Goal: Task Accomplishment & Management: Manage account settings

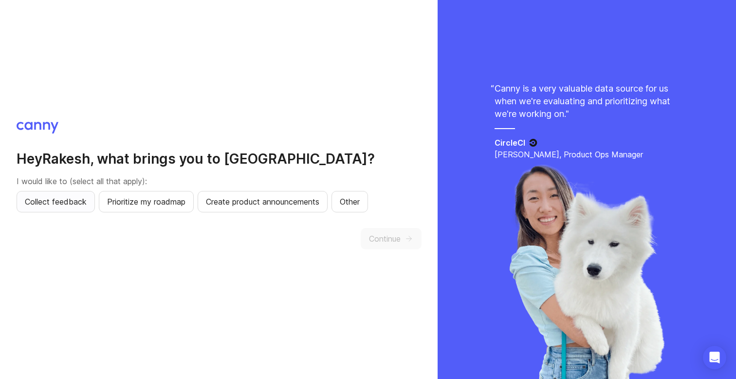
click at [66, 205] on span "Collect feedback" at bounding box center [56, 202] width 62 height 12
click at [141, 203] on span "Prioritize my roadmap" at bounding box center [146, 202] width 78 height 12
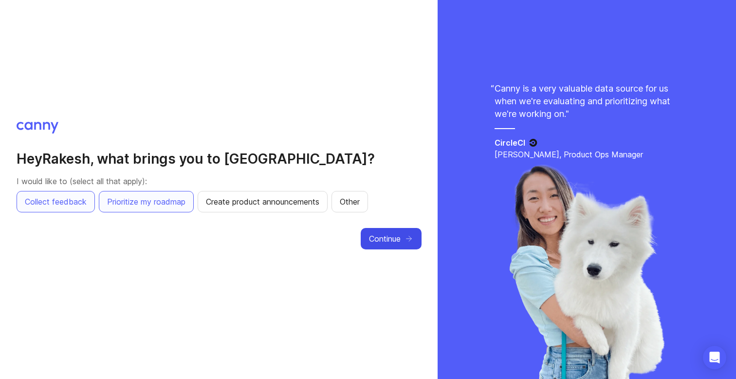
click at [380, 239] on span "Continue" at bounding box center [385, 239] width 32 height 12
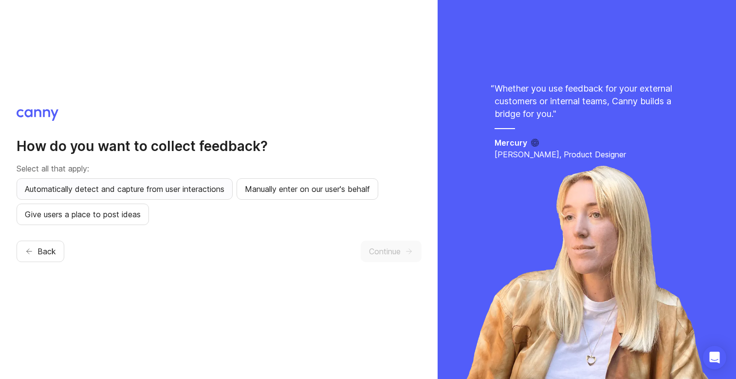
click at [103, 191] on span "Automatically detect and capture from user interactions" at bounding box center [124, 189] width 199 height 12
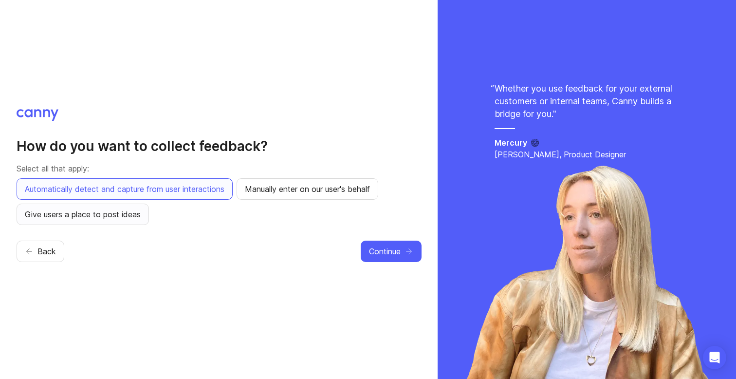
click at [109, 222] on button "Give users a place to post ideas" at bounding box center [83, 213] width 132 height 21
click at [301, 194] on span "Manually enter on our user's behalf" at bounding box center [307, 189] width 125 height 12
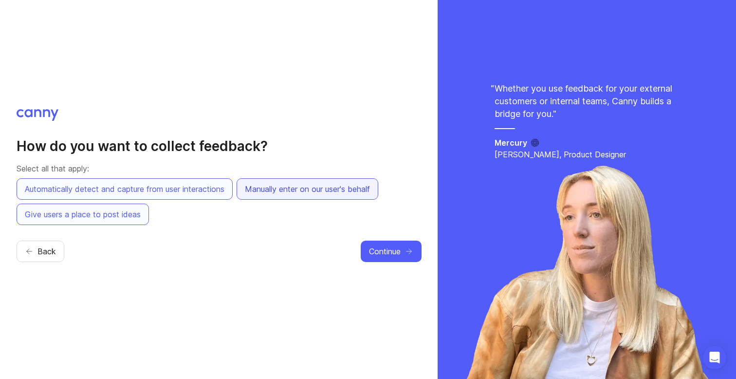
click at [322, 190] on span "Manually enter on our user's behalf" at bounding box center [307, 189] width 125 height 12
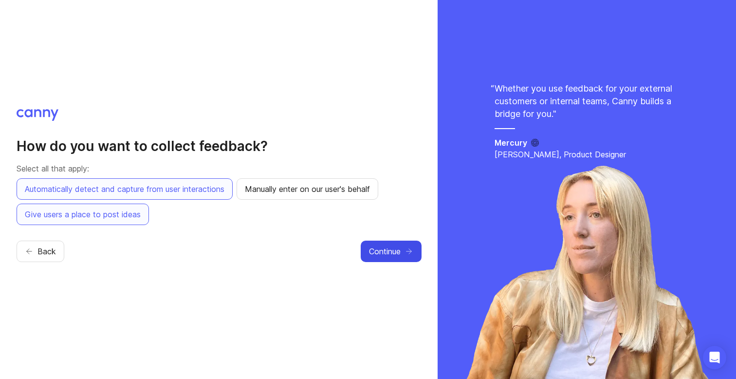
click at [389, 253] on span "Continue" at bounding box center [385, 251] width 32 height 12
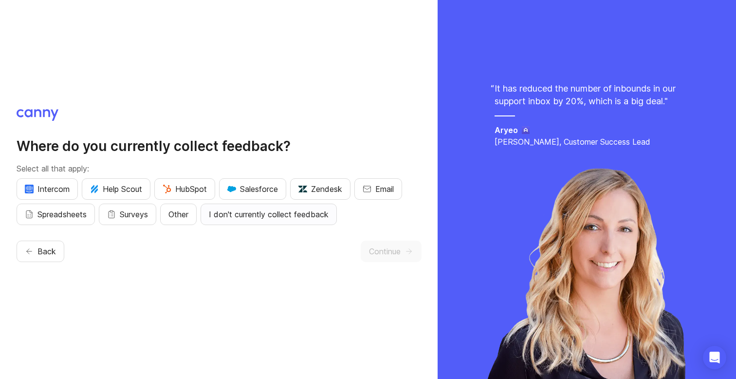
click at [265, 217] on span "I don't currently collect feedback" at bounding box center [269, 214] width 120 height 12
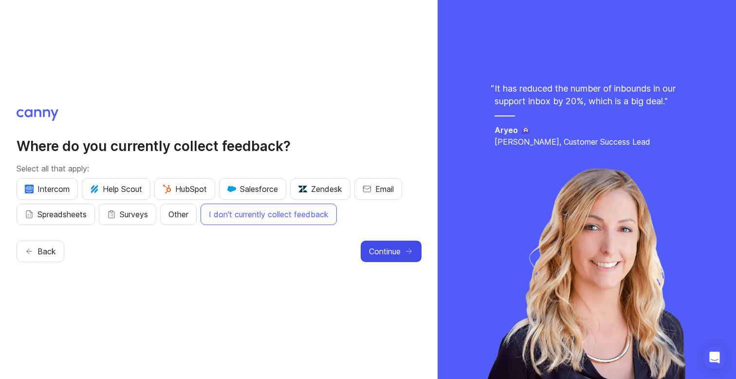
click at [390, 251] on span "Continue" at bounding box center [385, 251] width 32 height 12
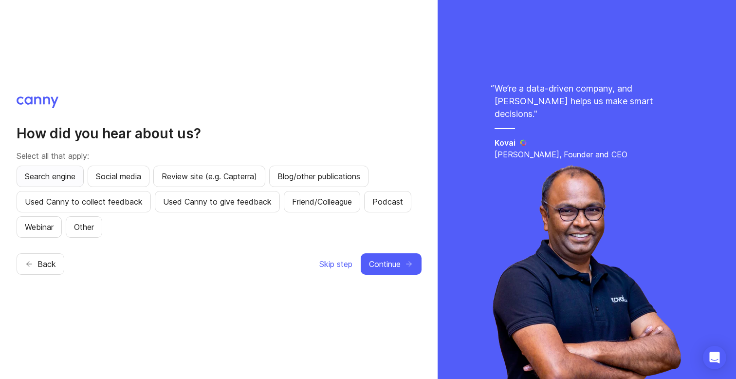
click at [69, 180] on span "Search engine" at bounding box center [50, 176] width 51 height 12
click at [392, 267] on span "Continue" at bounding box center [385, 264] width 32 height 12
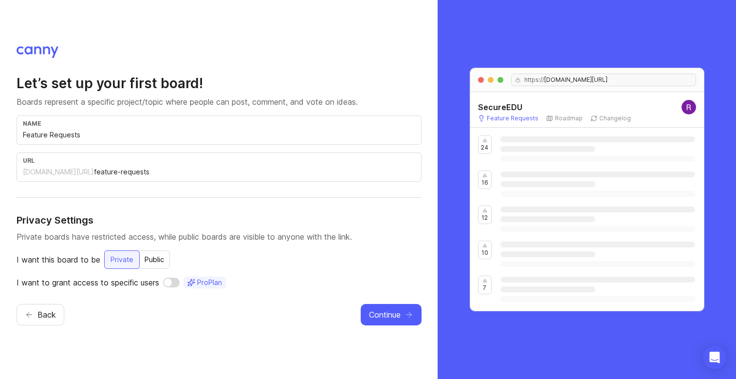
click at [172, 177] on div "url [DOMAIN_NAME][URL] feature-requests" at bounding box center [219, 166] width 405 height 29
drag, startPoint x: 86, startPoint y: 133, endPoint x: 12, endPoint y: 132, distance: 74.0
click at [12, 132] on div "Let’s set up your first board! Boards represent a specific project/topic where …" at bounding box center [218, 189] width 437 height 379
type input "F"
type input "f"
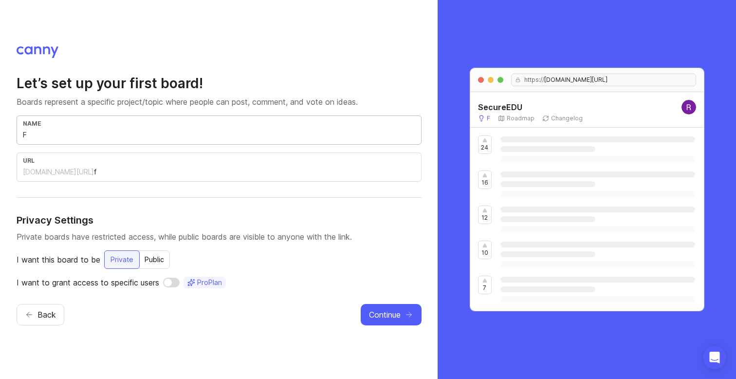
type input "Fe"
type input "fe"
type input "Fee"
type input "fee"
type input "Feed"
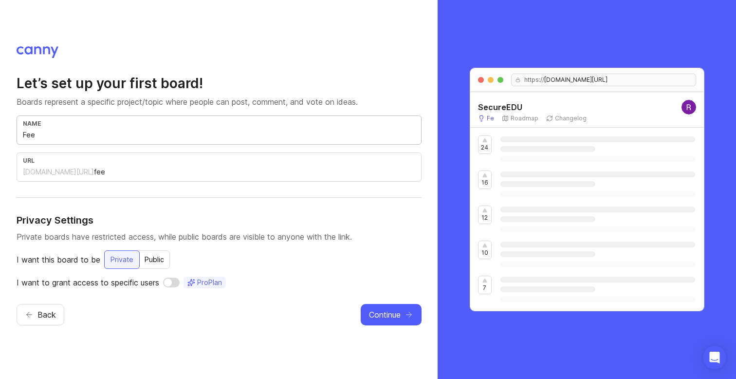
type input "feed"
type input "Feedb"
type input "feedb"
type input "Feedba"
type input "feedba"
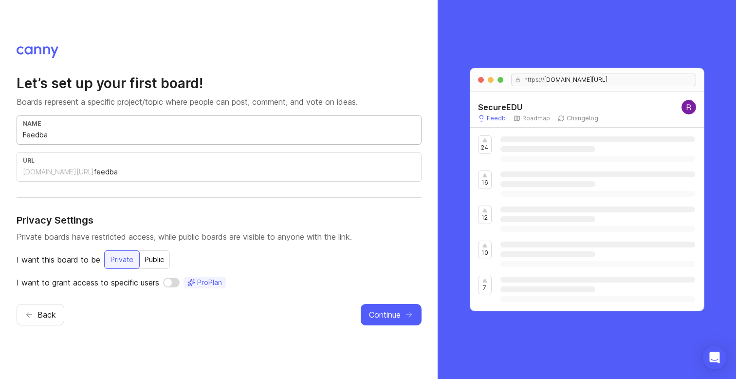
type input "Feedbac"
type input "feedbac"
type input "Feedback"
type input "feedback"
type input "Feedback"
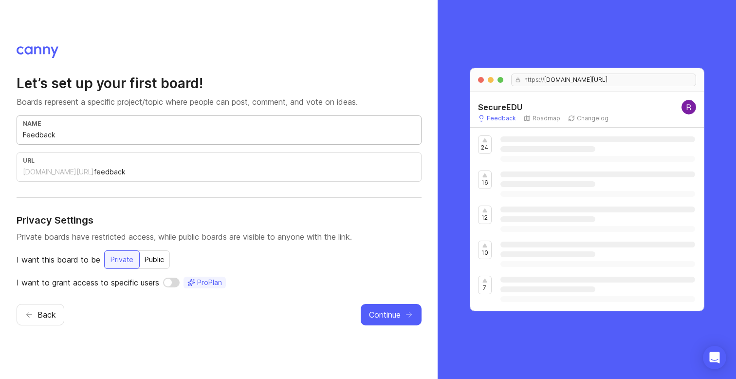
click at [93, 205] on div "Let’s set up your first board! Boards represent a specific project/topic where …" at bounding box center [219, 181] width 405 height 214
click at [380, 312] on span "Continue" at bounding box center [385, 314] width 32 height 12
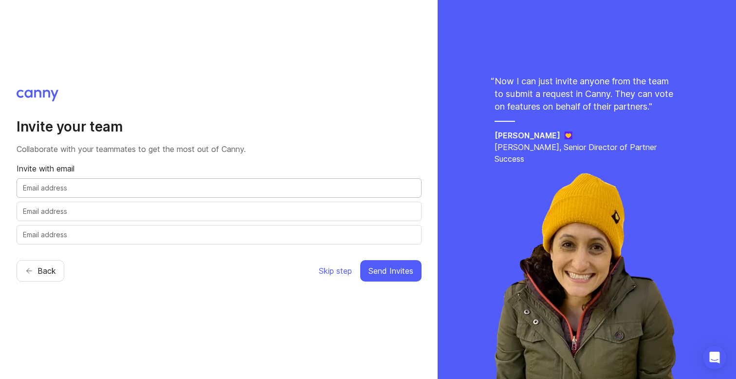
click at [213, 187] on input "text" at bounding box center [219, 187] width 392 height 11
type input "[EMAIL_ADDRESS][DOMAIN_NAME]"
click at [198, 215] on input "text" at bounding box center [219, 211] width 392 height 11
type input "[PERSON_NAME][EMAIL_ADDRESS][DOMAIN_NAME]"
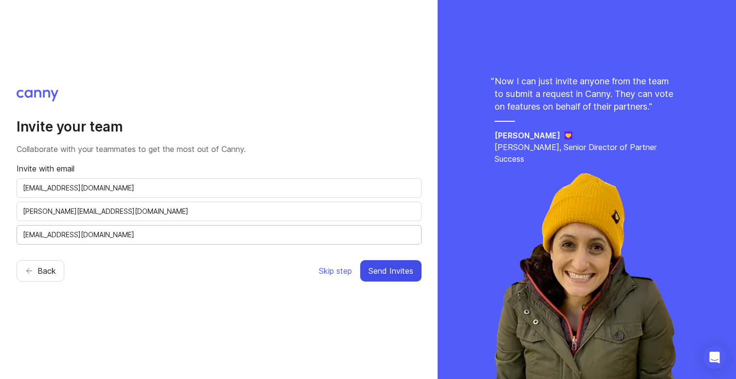
type input "[EMAIL_ADDRESS][DOMAIN_NAME]"
click at [385, 271] on span "Send Invites" at bounding box center [390, 271] width 45 height 12
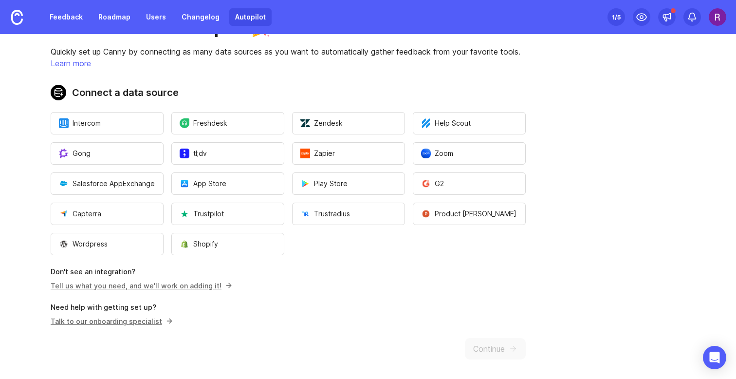
scroll to position [43, 0]
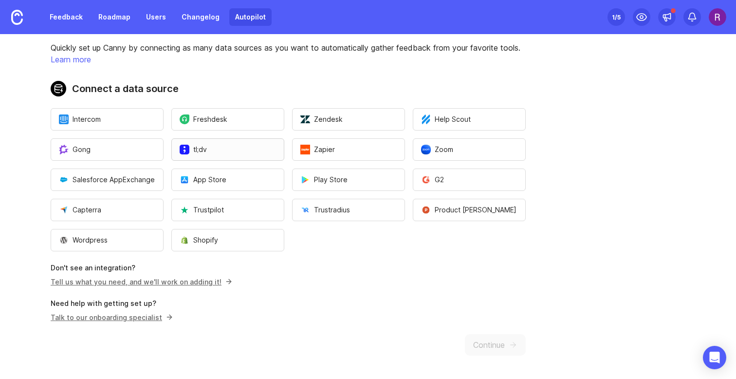
click at [205, 144] on button "tl;dv" at bounding box center [227, 149] width 113 height 22
click at [248, 285] on p "Tell us what you need, and we'll work on adding it!" at bounding box center [288, 281] width 475 height 10
click at [172, 283] on link "Tell us what you need, and we'll work on adding it!" at bounding box center [140, 281] width 179 height 8
click at [91, 118] on span "Intercom" at bounding box center [80, 119] width 42 height 10
click at [721, 16] on img at bounding box center [717, 17] width 18 height 18
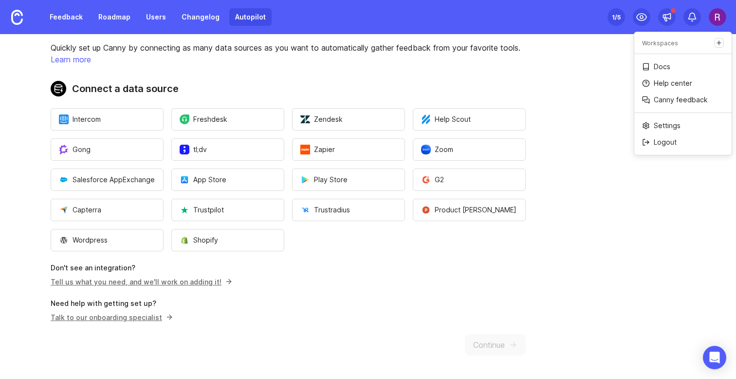
click at [487, 84] on h2 "Connect a data source" at bounding box center [288, 89] width 475 height 16
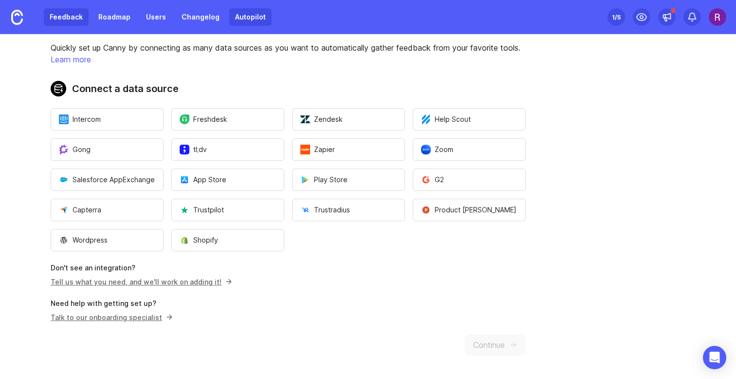
click at [71, 17] on link "Feedback" at bounding box center [66, 17] width 45 height 18
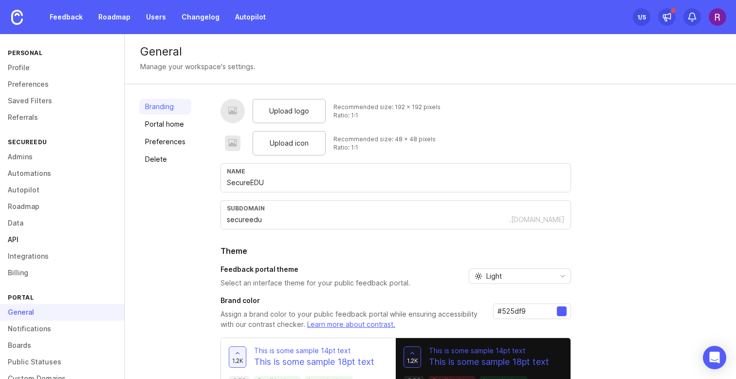
click at [36, 235] on link "API" at bounding box center [62, 239] width 124 height 17
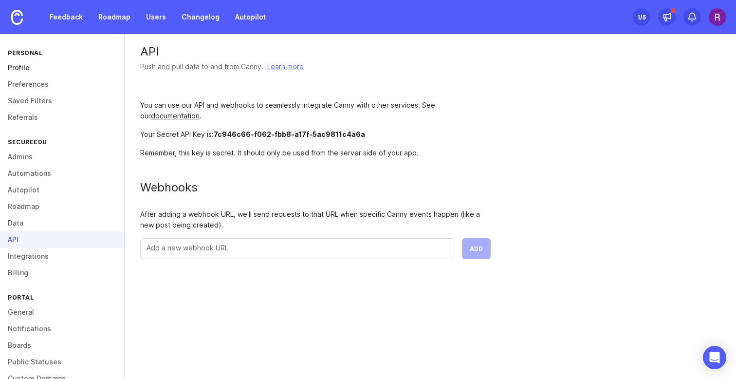
click at [34, 63] on link "Profile" at bounding box center [62, 67] width 124 height 17
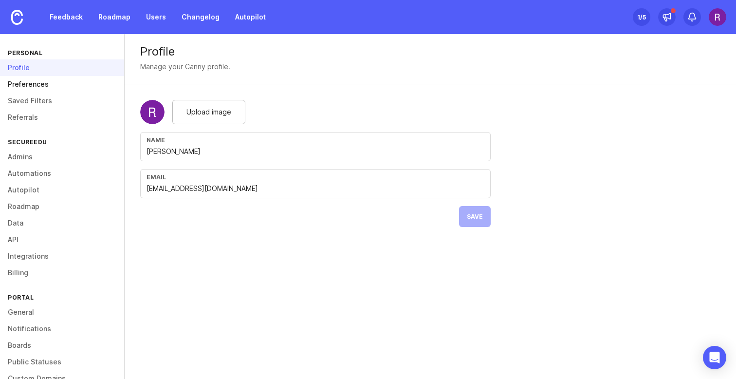
click at [37, 81] on link "Preferences" at bounding box center [62, 84] width 124 height 17
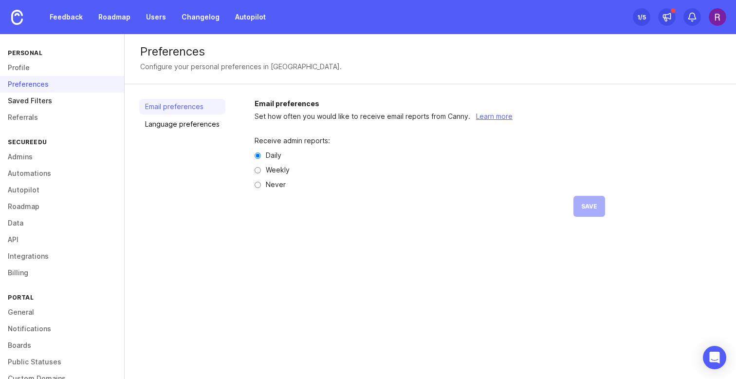
click at [39, 105] on link "Saved Filters" at bounding box center [62, 100] width 124 height 17
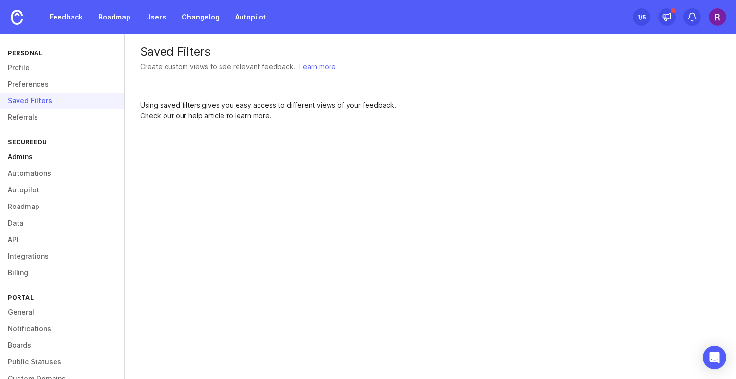
click at [39, 159] on link "Admins" at bounding box center [62, 156] width 124 height 17
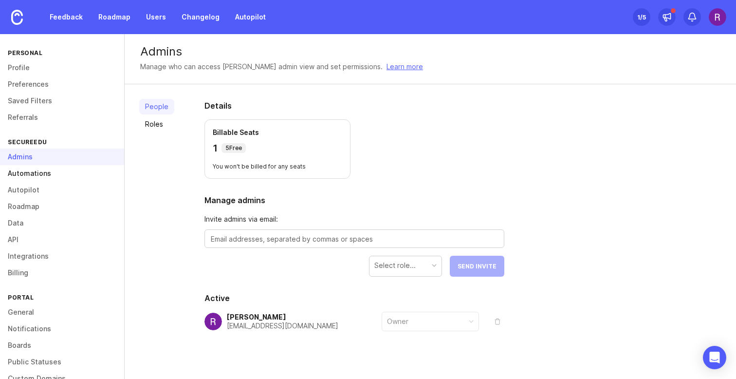
click at [41, 172] on link "Automations" at bounding box center [62, 173] width 124 height 17
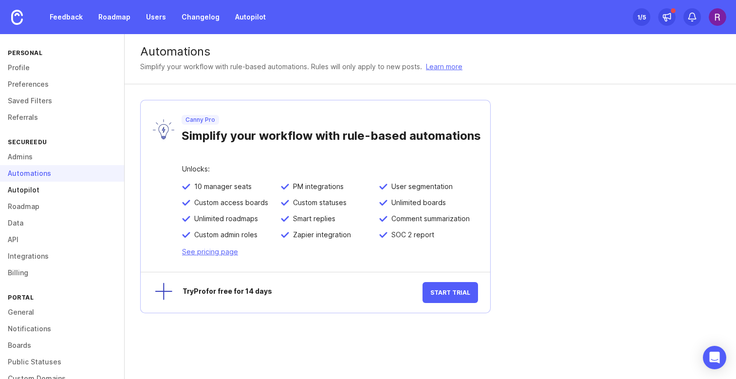
click at [31, 191] on link "Autopilot" at bounding box center [62, 189] width 124 height 17
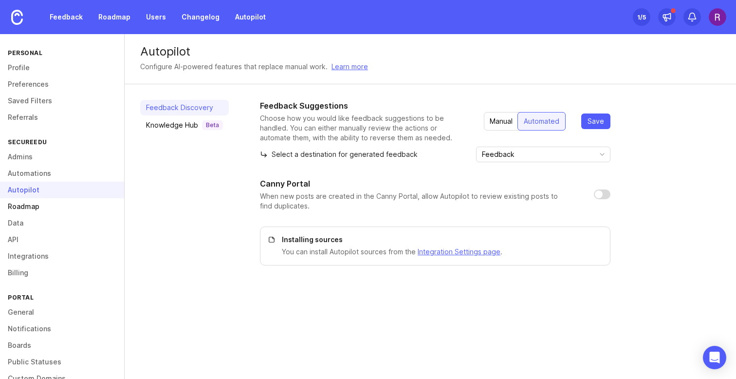
click at [31, 205] on link "Roadmap" at bounding box center [62, 206] width 124 height 17
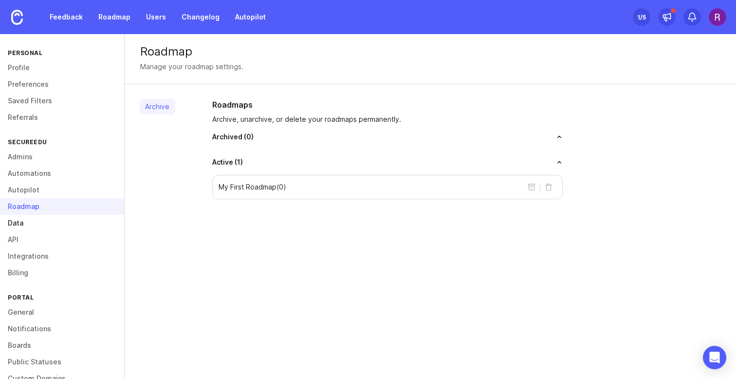
click at [30, 224] on link "Data" at bounding box center [62, 223] width 124 height 17
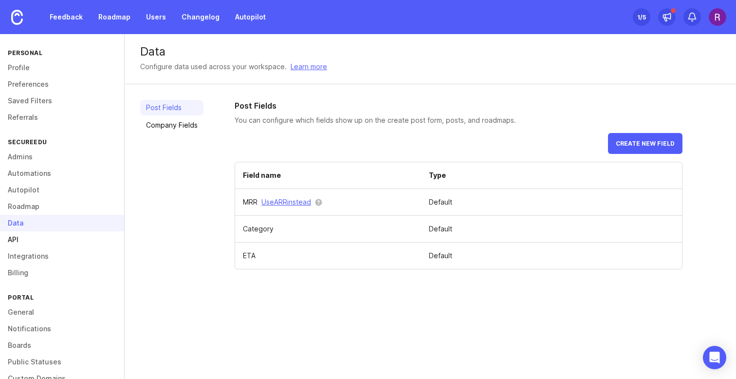
click at [28, 239] on link "API" at bounding box center [62, 239] width 124 height 17
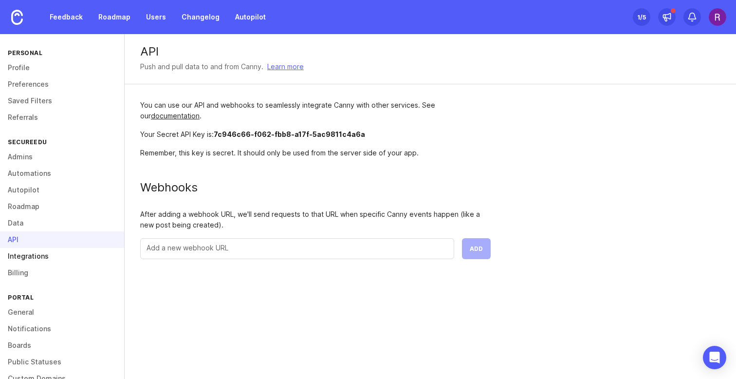
click at [33, 257] on link "Integrations" at bounding box center [62, 256] width 124 height 17
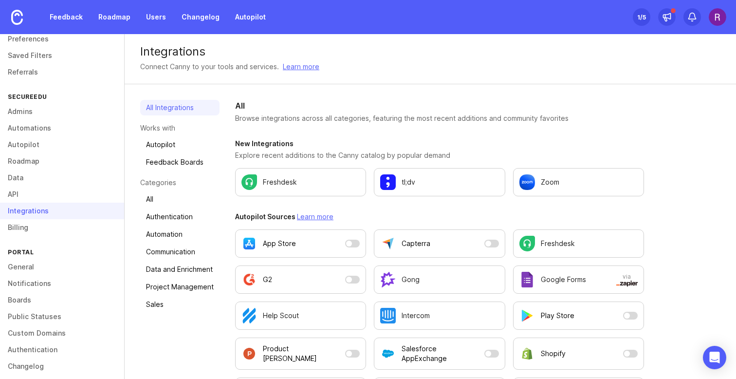
scroll to position [53, 0]
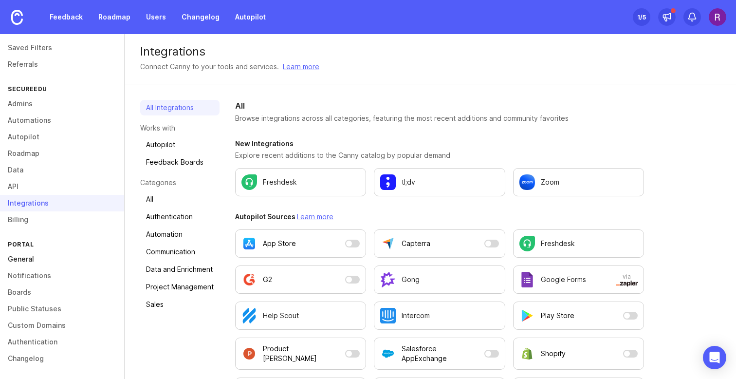
click at [62, 260] on link "General" at bounding box center [62, 259] width 124 height 17
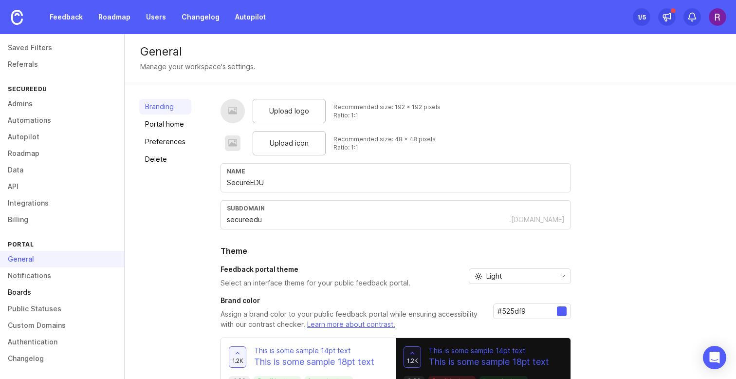
click at [36, 291] on link "Boards" at bounding box center [62, 292] width 124 height 17
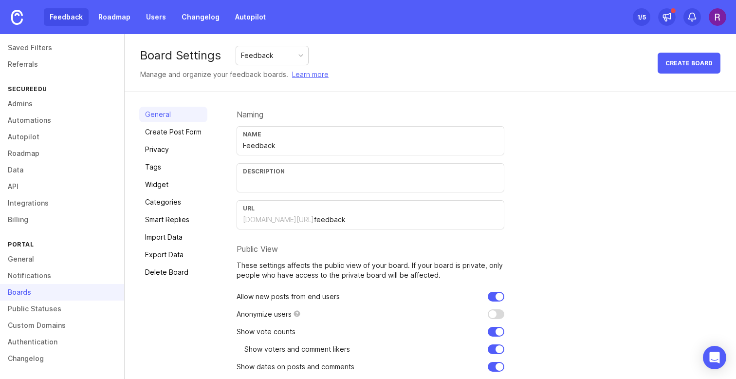
click at [67, 20] on link "Feedback" at bounding box center [66, 17] width 45 height 18
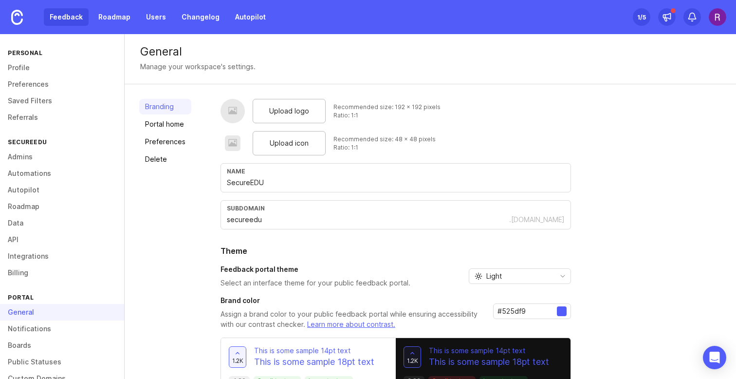
click at [72, 18] on link "Feedback" at bounding box center [66, 17] width 45 height 18
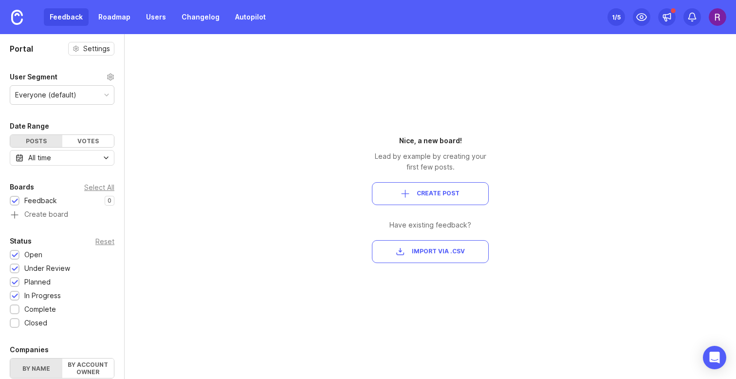
click at [716, 16] on img at bounding box center [717, 17] width 18 height 18
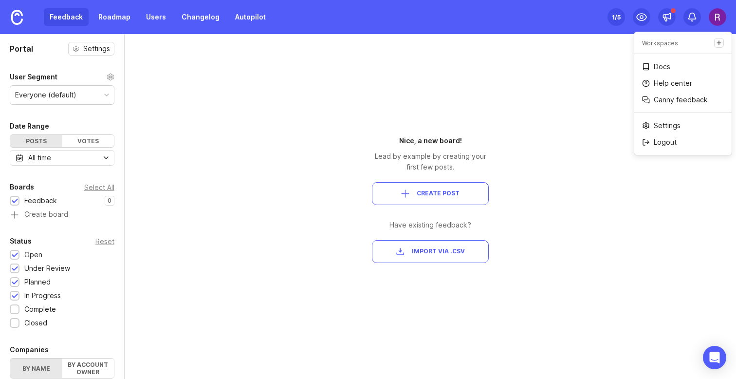
click at [519, 121] on div "Portal Settings User Segment Everyone (default) Date Range Posts Votes All time…" at bounding box center [368, 206] width 736 height 344
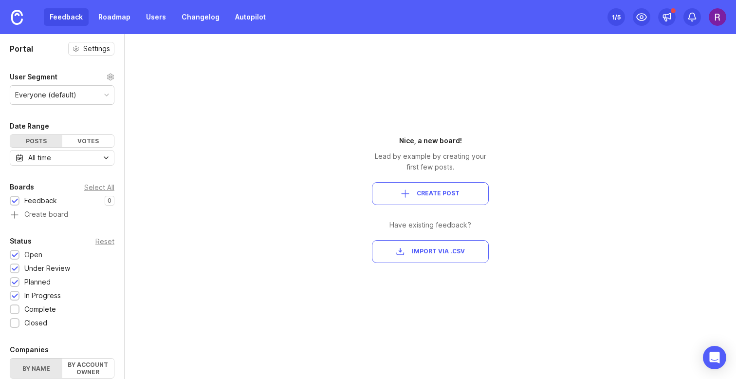
click at [282, 105] on div "Portal Settings User Segment Everyone (default) Date Range Posts Votes All time…" at bounding box center [368, 206] width 736 height 344
click at [719, 20] on img at bounding box center [717, 17] width 18 height 18
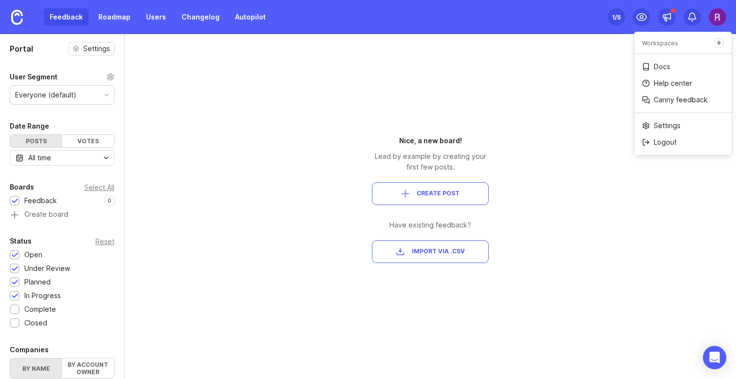
click at [616, 73] on div "Portal Settings User Segment Everyone (default) Date Range Posts Votes All time…" at bounding box center [368, 206] width 736 height 344
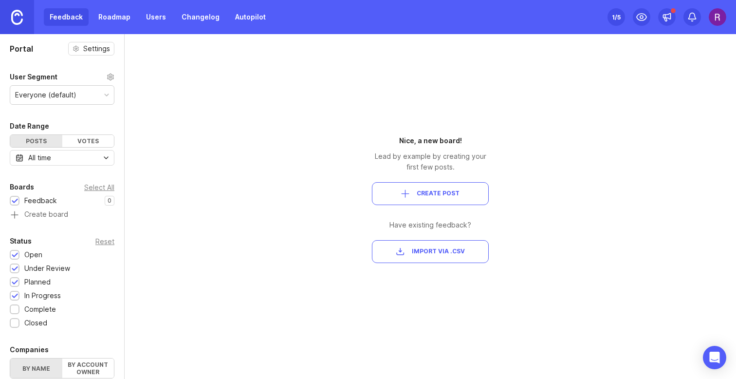
click at [16, 18] on img at bounding box center [17, 17] width 12 height 15
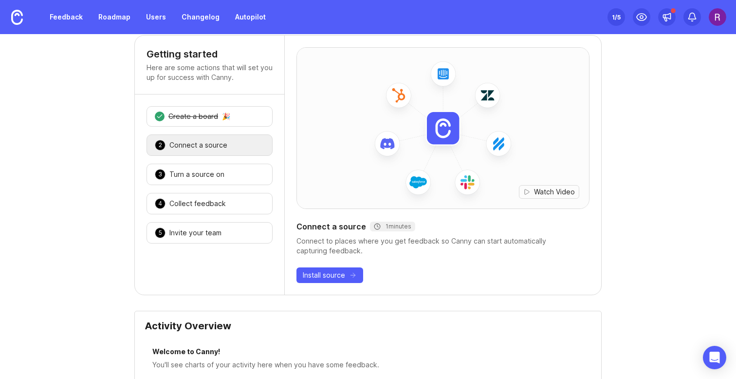
scroll to position [21, 0]
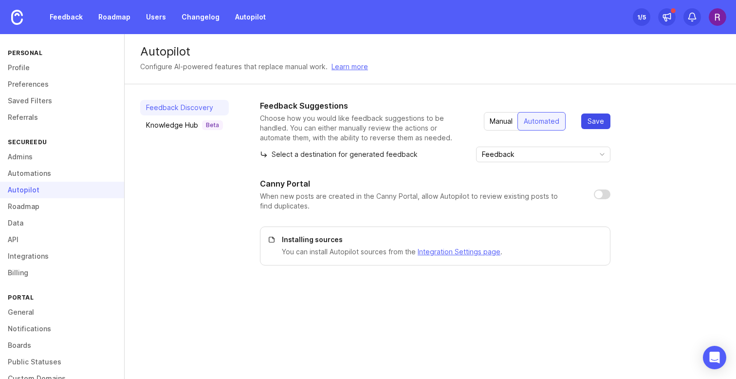
click at [596, 123] on span "Save" at bounding box center [595, 121] width 17 height 10
click at [538, 160] on div "Feedback" at bounding box center [533, 154] width 114 height 15
click at [435, 151] on div "Select a destination for generated feedback Feedback" at bounding box center [435, 154] width 350 height 16
click at [603, 195] on input "checkbox" at bounding box center [602, 194] width 17 height 10
click at [598, 192] on input "checkbox" at bounding box center [602, 194] width 17 height 10
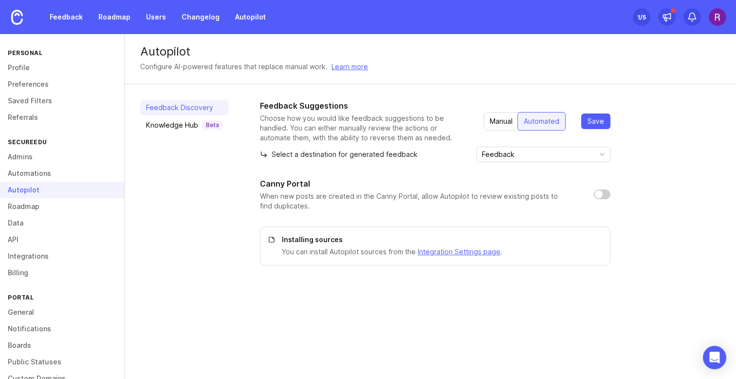
checkbox input "true"
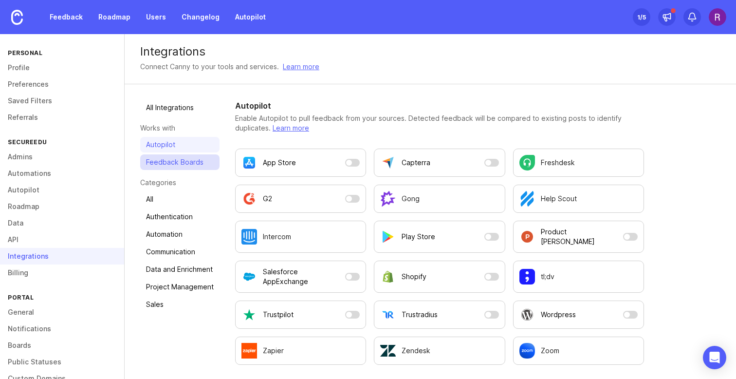
click at [182, 162] on link "Feedback Boards" at bounding box center [179, 162] width 79 height 16
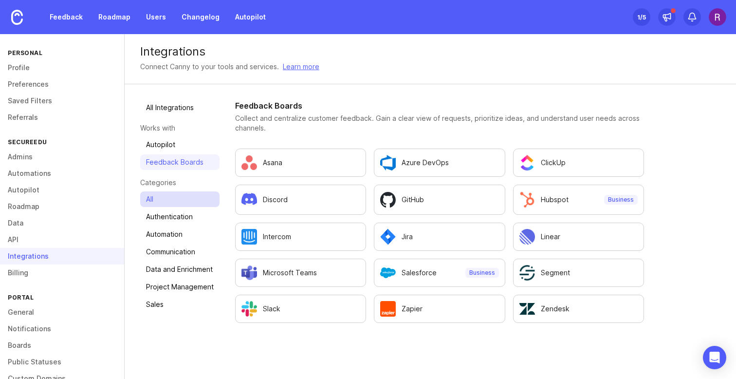
click at [168, 194] on link "All" at bounding box center [179, 199] width 79 height 16
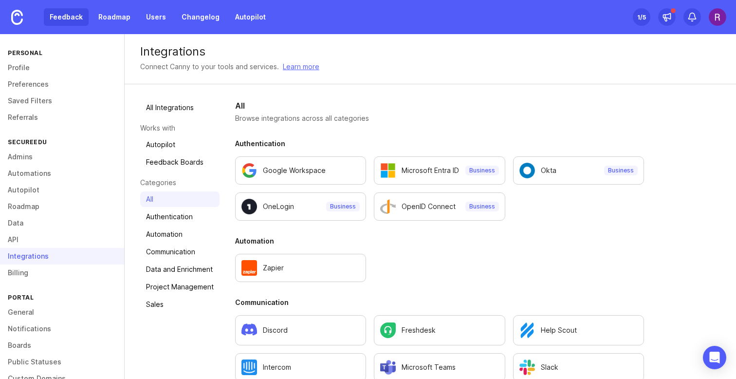
click at [80, 20] on link "Feedback" at bounding box center [66, 17] width 45 height 18
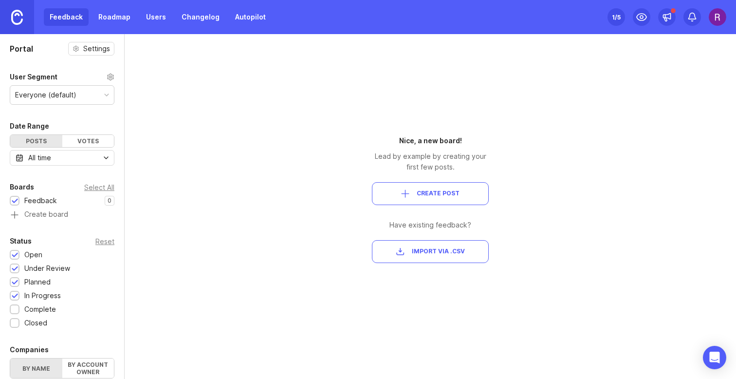
click at [14, 17] on img at bounding box center [17, 17] width 12 height 15
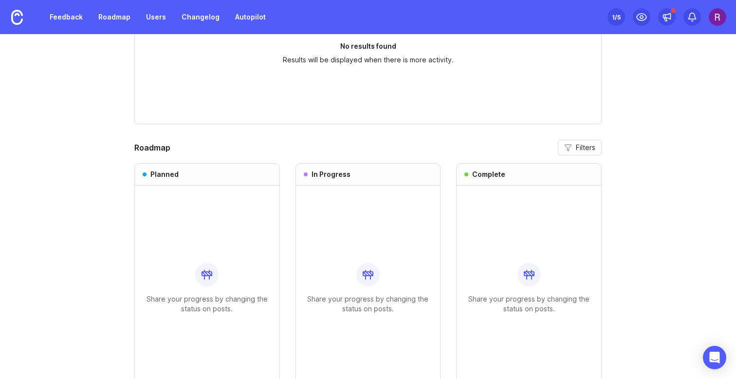
scroll to position [822, 0]
